Goal: Task Accomplishment & Management: Use online tool/utility

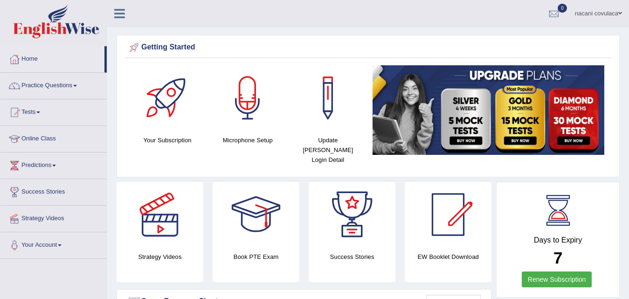
click at [450, 205] on div at bounding box center [448, 214] width 65 height 65
click at [57, 137] on link "Online Class" at bounding box center [53, 137] width 106 height 23
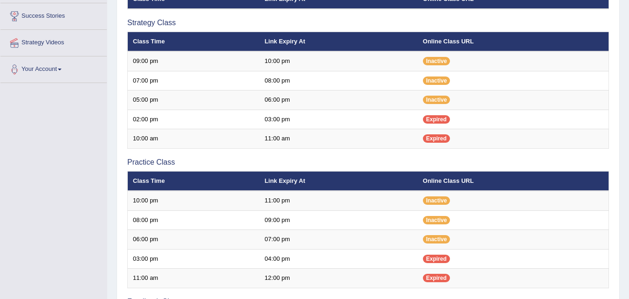
scroll to position [174, 0]
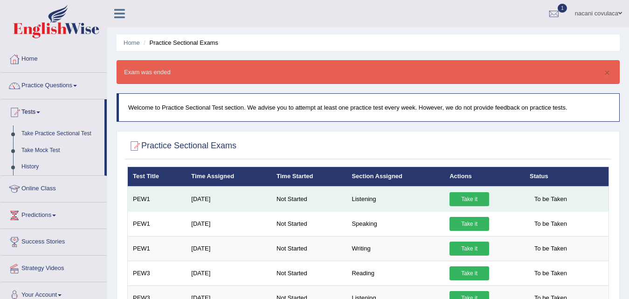
click at [461, 201] on link "Take it" at bounding box center [470, 199] width 40 height 14
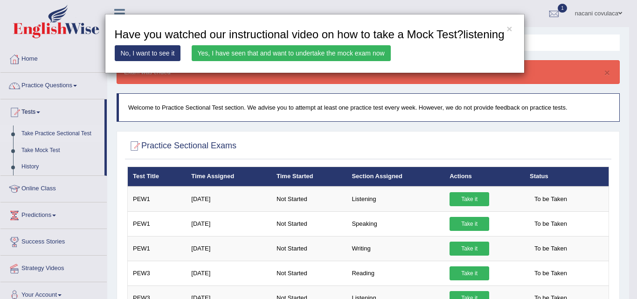
click at [355, 53] on link "Yes, I have seen that and want to undertake the mock exam now" at bounding box center [291, 53] width 199 height 16
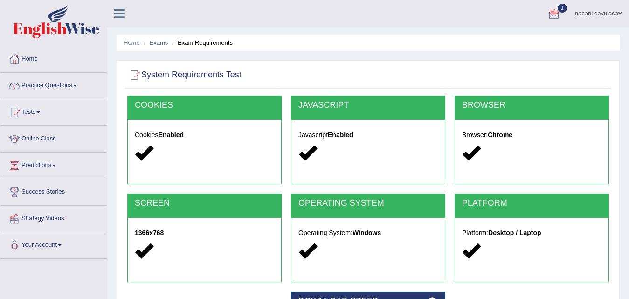
click at [480, 230] on h5 "Platform: Desktop / Laptop" at bounding box center [531, 233] width 139 height 7
click at [496, 243] on div at bounding box center [531, 251] width 139 height 20
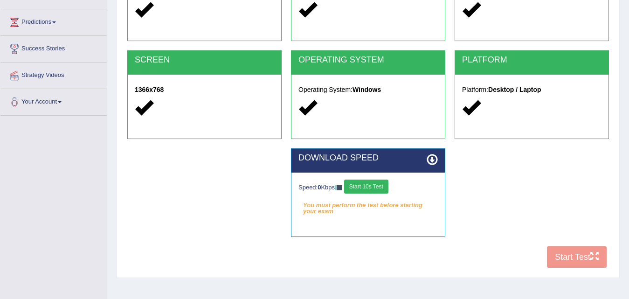
scroll to position [155, 0]
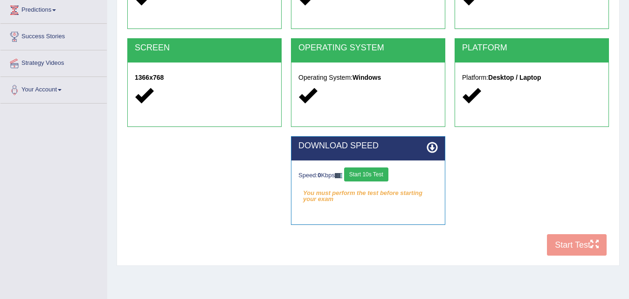
click at [581, 247] on div "COOKIES Cookies Enabled JAVASCRIPT Javascript Enabled BROWSER Browser: Chrome S…" at bounding box center [368, 100] width 487 height 320
click at [371, 172] on button "Start 10s Test" at bounding box center [366, 174] width 44 height 14
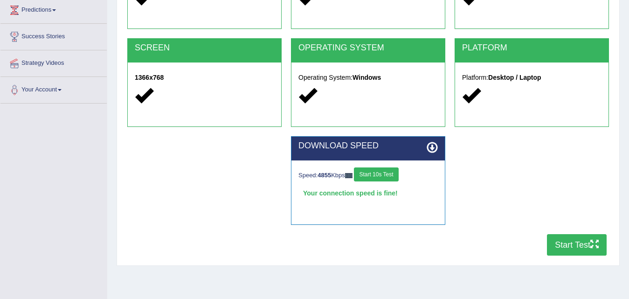
click at [563, 243] on button "Start Test" at bounding box center [577, 244] width 60 height 21
